Goal: Navigation & Orientation: Find specific page/section

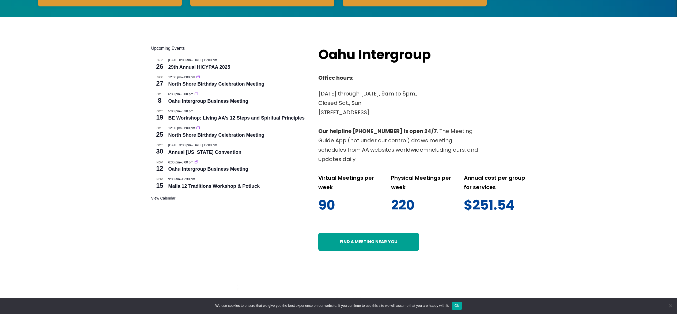
scroll to position [206, 0]
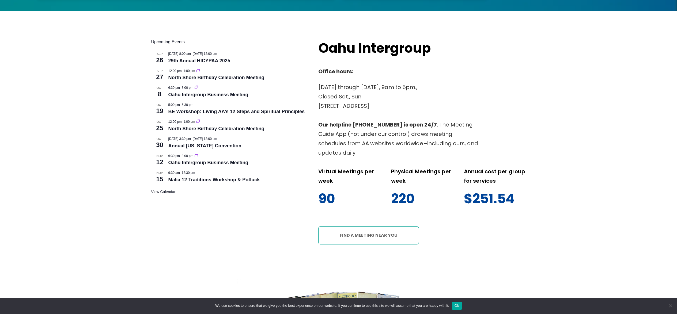
click at [359, 235] on link "Find a meeting near you" at bounding box center [368, 235] width 101 height 18
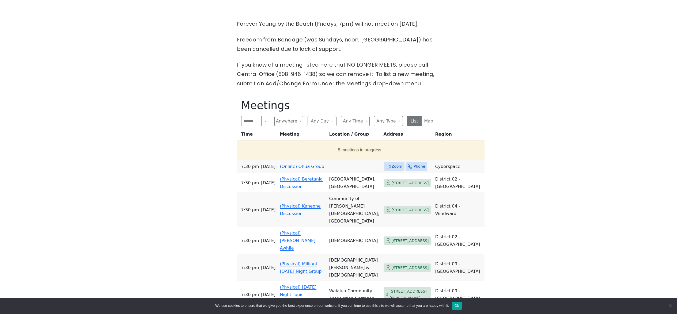
scroll to position [166, 0]
